Goal: Obtain resource: Download file/media

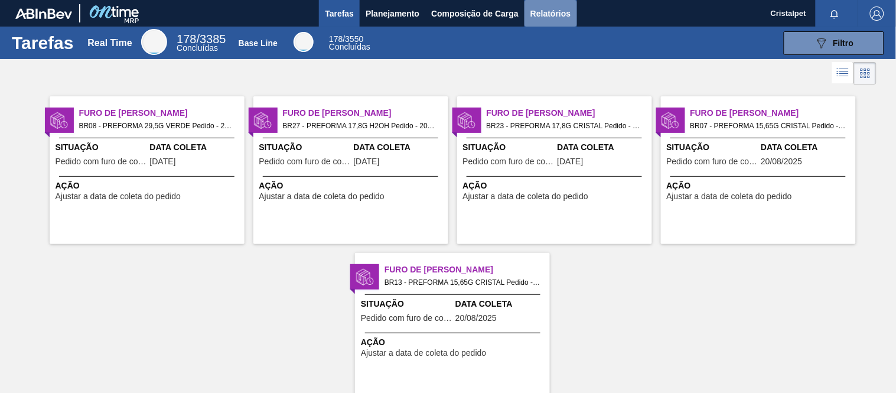
click at [553, 15] on span "Relatórios" at bounding box center [550, 13] width 40 height 14
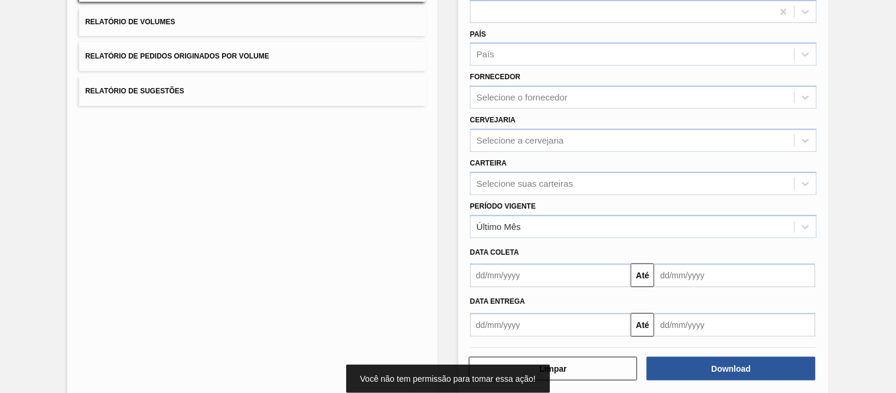
scroll to position [151, 0]
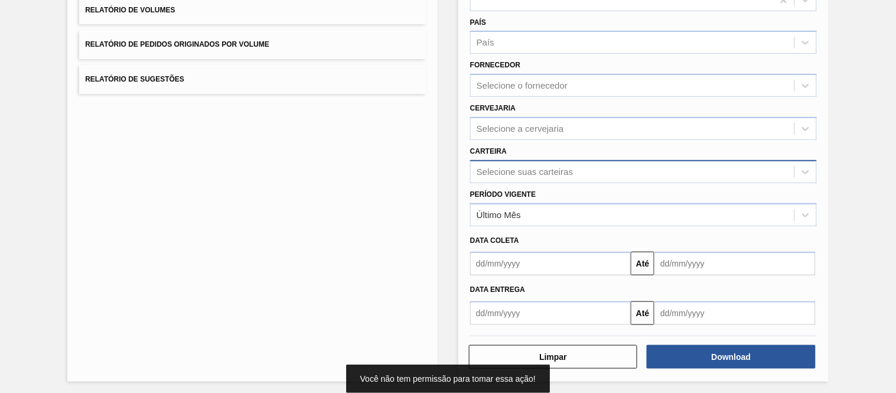
click at [494, 174] on div "Selecione suas carteiras" at bounding box center [633, 171] width 324 height 17
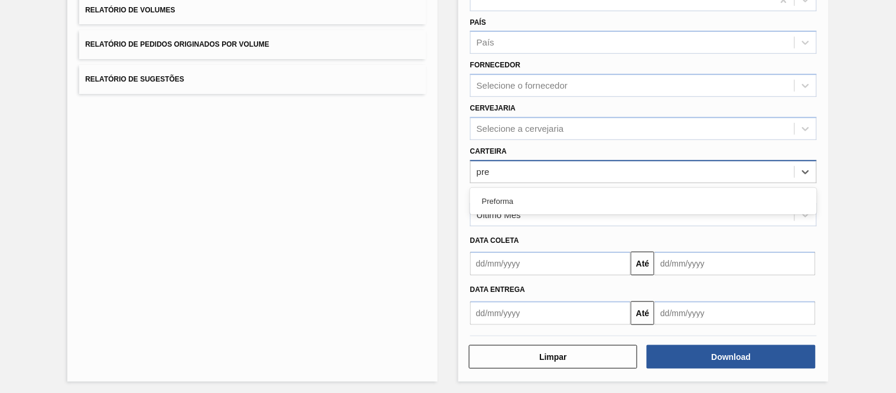
type input "pref"
click at [507, 196] on div "Preforma" at bounding box center [643, 201] width 347 height 22
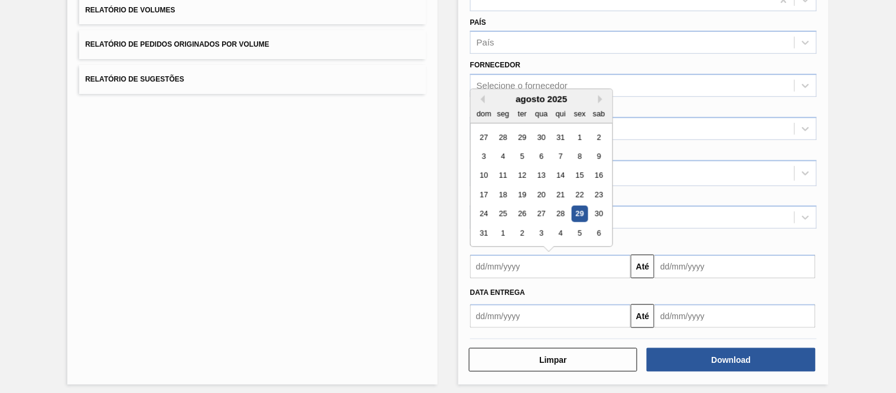
click at [492, 268] on input "text" at bounding box center [550, 266] width 161 height 24
click at [580, 135] on div "1" at bounding box center [579, 137] width 16 height 16
type input "[DATE]"
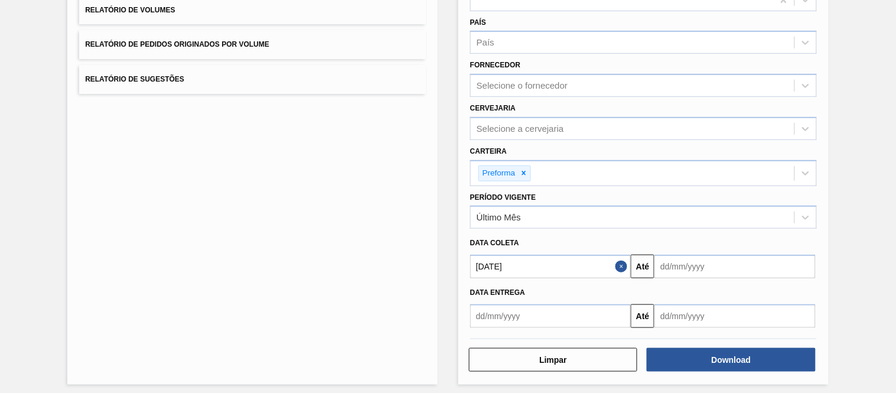
click at [678, 270] on input "text" at bounding box center [734, 266] width 161 height 24
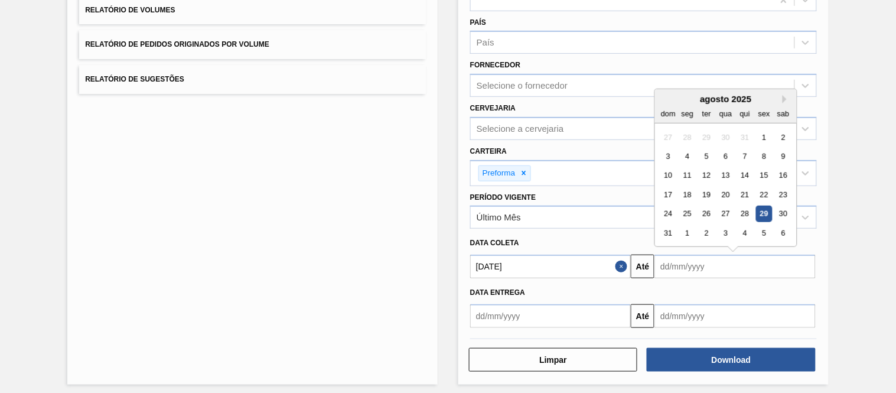
drag, startPoint x: 778, startPoint y: 232, endPoint x: 786, endPoint y: 229, distance: 8.8
click at [785, 230] on div "6" at bounding box center [783, 233] width 16 height 16
type input "[DATE]"
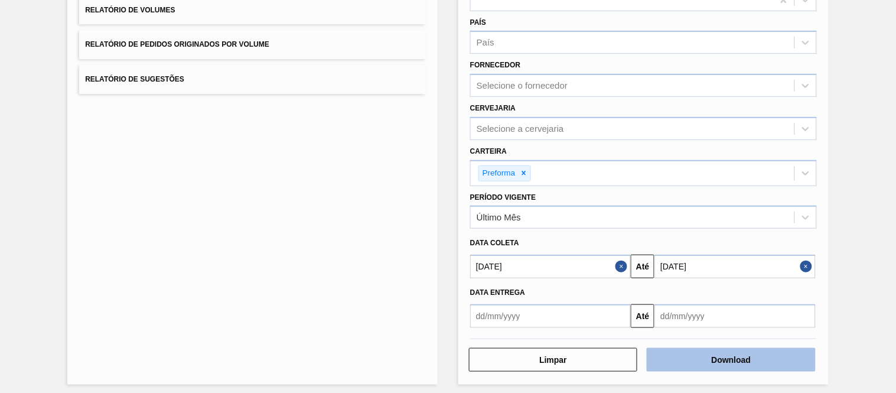
click at [742, 357] on button "Download" at bounding box center [730, 360] width 168 height 24
